Goal: Information Seeking & Learning: Learn about a topic

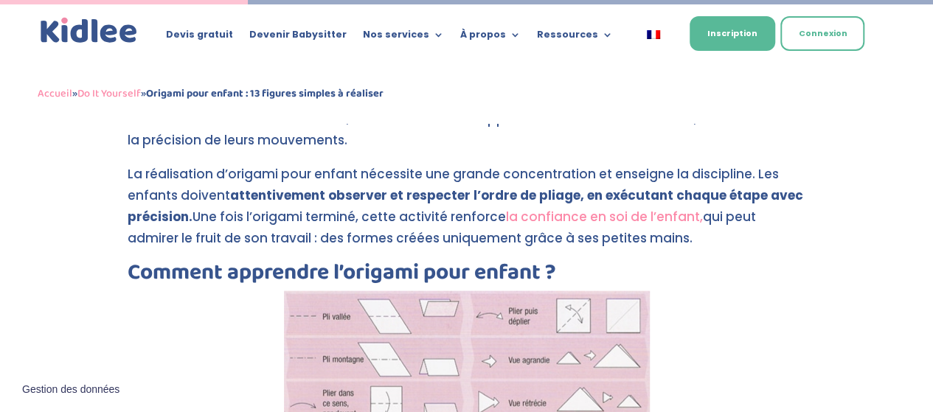
scroll to position [1518, 0]
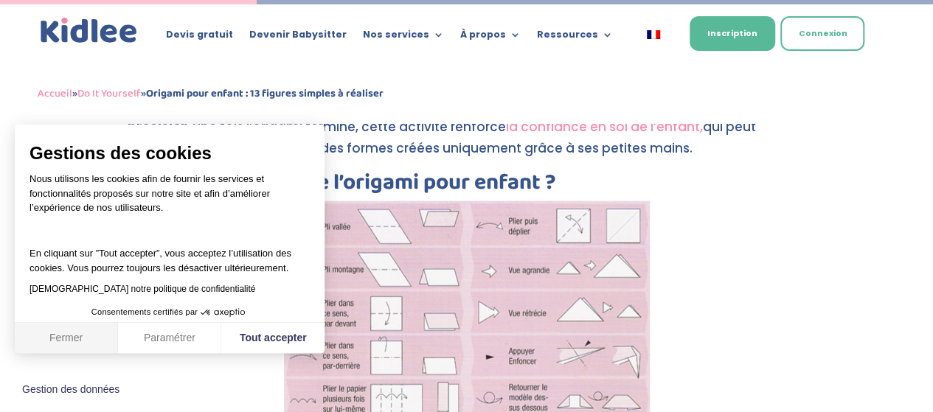
click at [48, 346] on button "Fermer" at bounding box center [66, 338] width 103 height 31
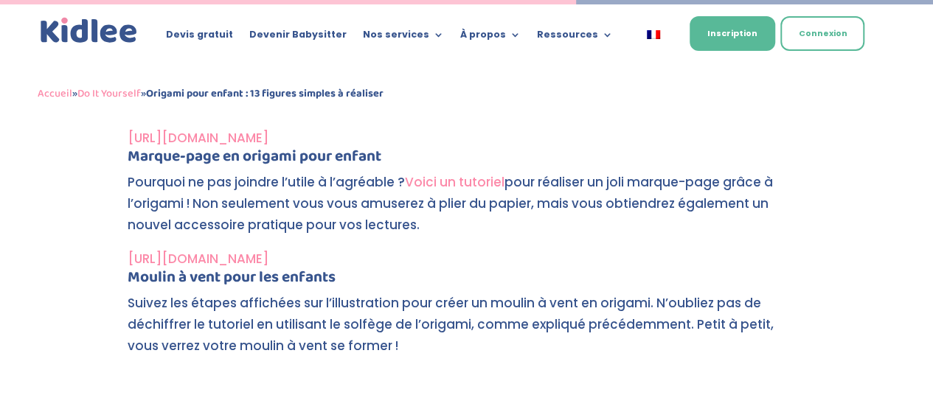
scroll to position [3406, 0]
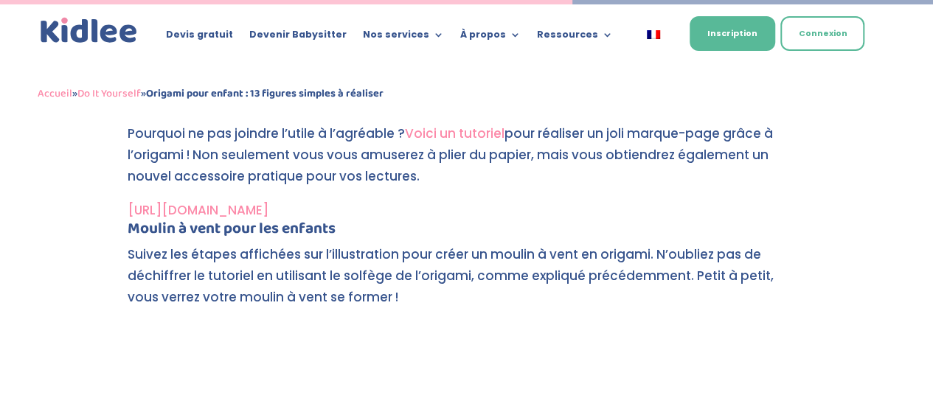
click at [932, 204] on html "Devis gratuit Devenir Babysitter Nos services Garde ludique Aide aux devoirs La…" at bounding box center [466, 163] width 933 height 7202
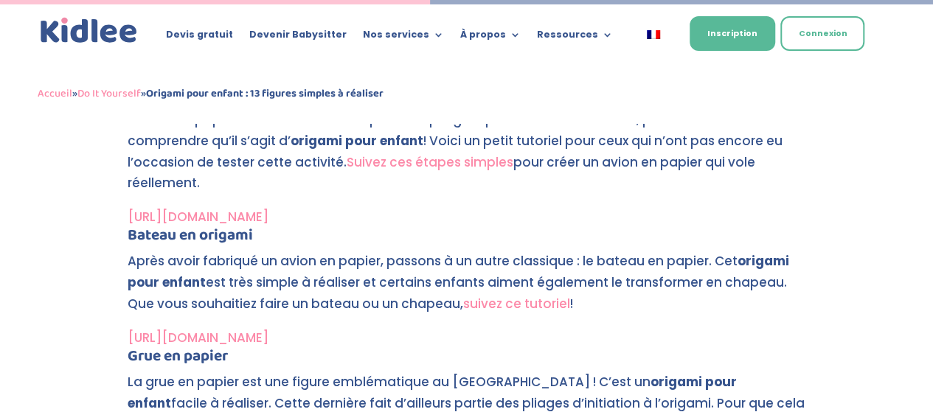
scroll to position [2540, 0]
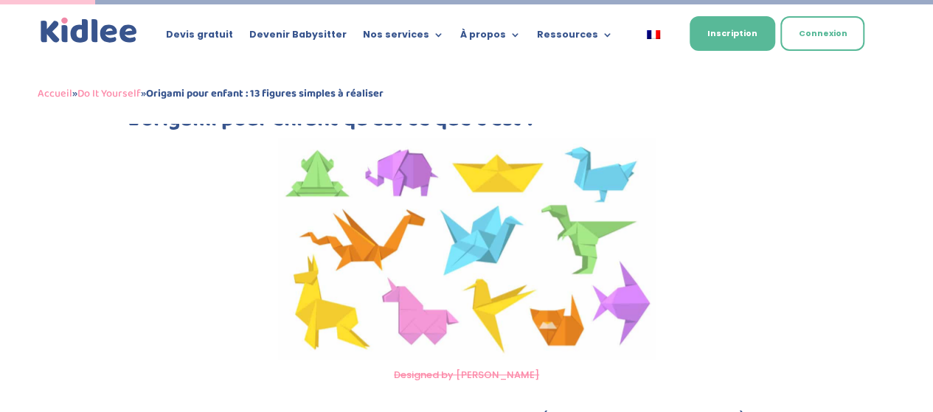
scroll to position [567, 0]
